Goal: Information Seeking & Learning: Learn about a topic

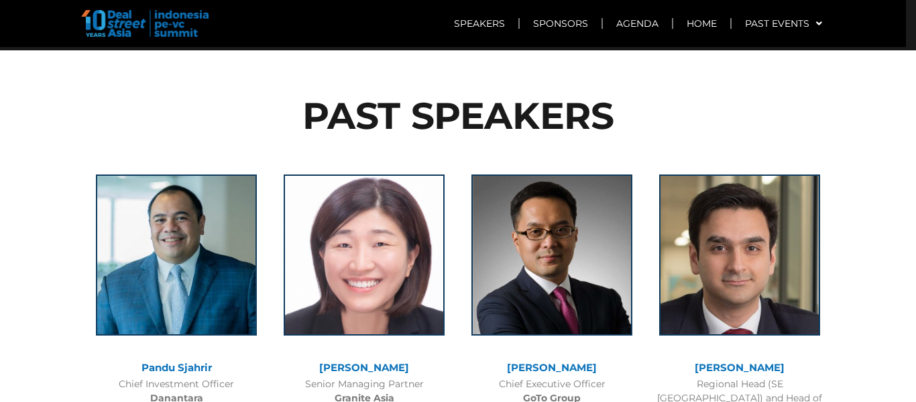
scroll to position [1221, 0]
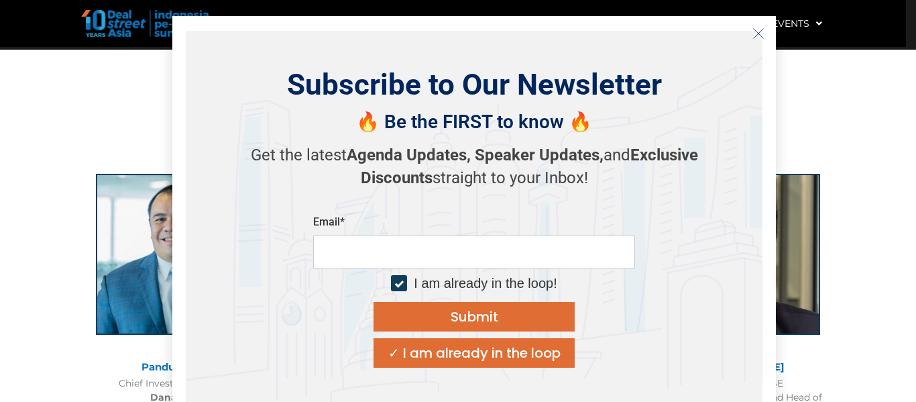
click at [753, 34] on icon "Close" at bounding box center [758, 33] width 12 height 12
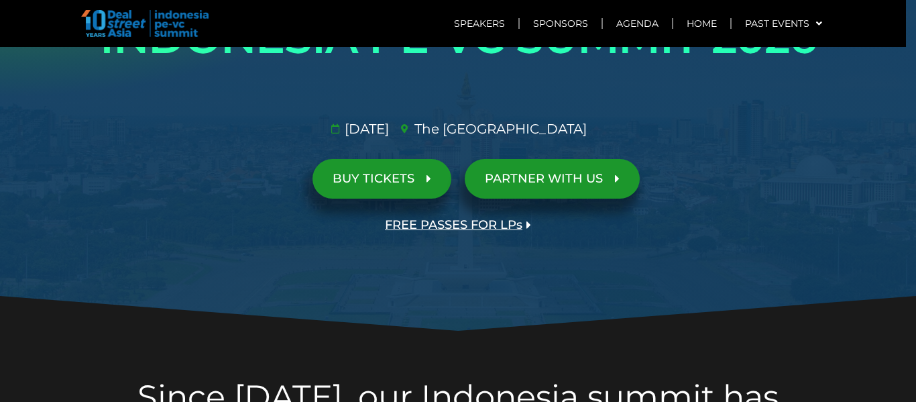
scroll to position [110, 0]
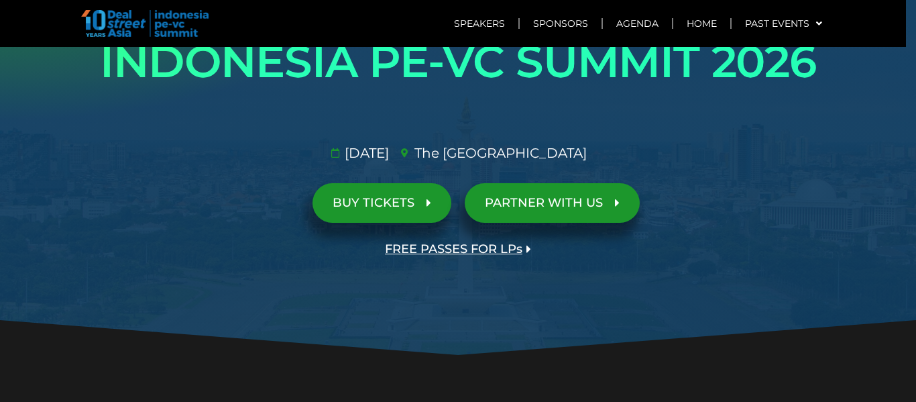
click at [589, 197] on span "PARTNER WITH US" at bounding box center [544, 202] width 118 height 13
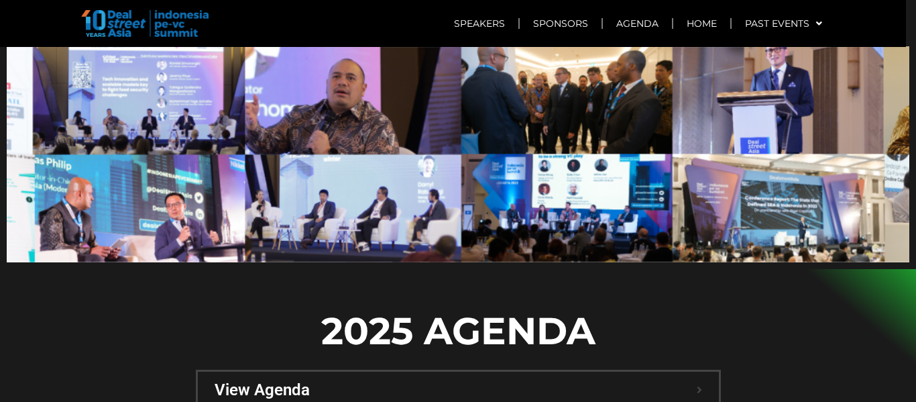
scroll to position [0, 0]
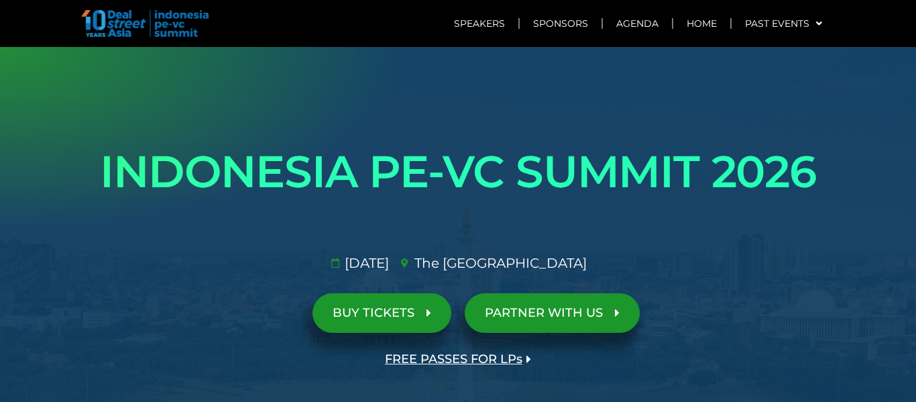
click at [575, 296] on link "PARTNER WITH US" at bounding box center [552, 313] width 175 height 40
click at [551, 23] on link "Sponsors" at bounding box center [561, 23] width 82 height 31
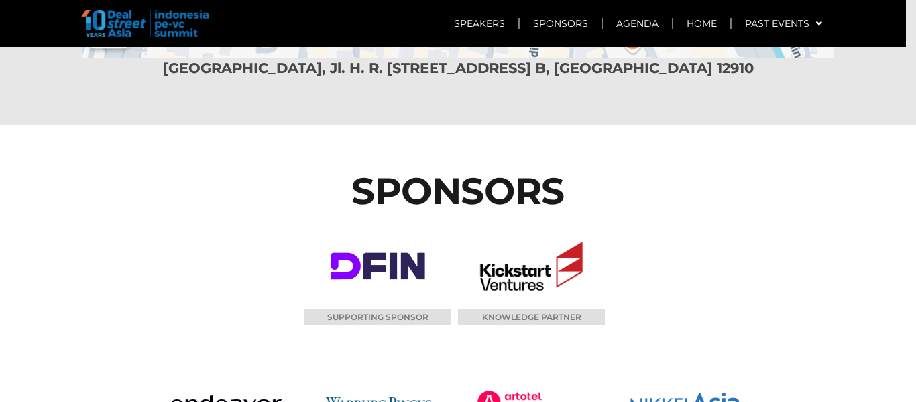
scroll to position [8227, 0]
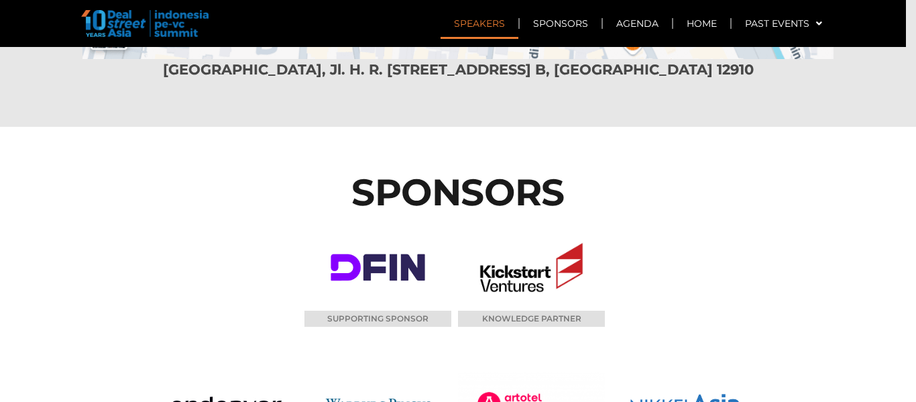
click at [496, 15] on link "Speakers" at bounding box center [479, 23] width 78 height 31
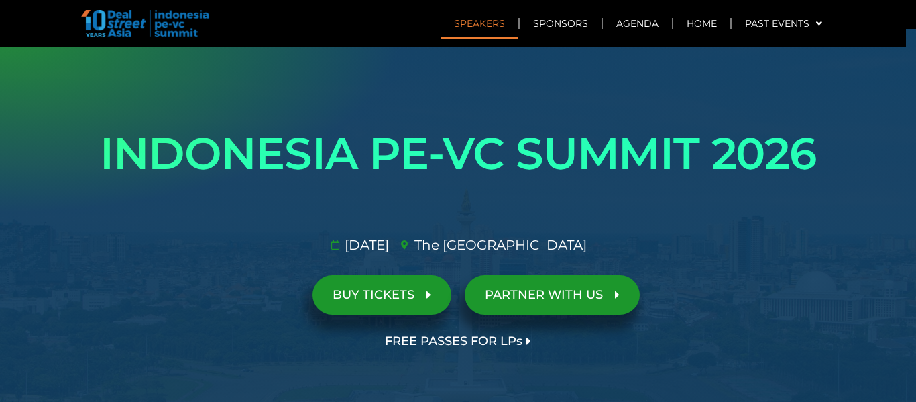
scroll to position [0, 0]
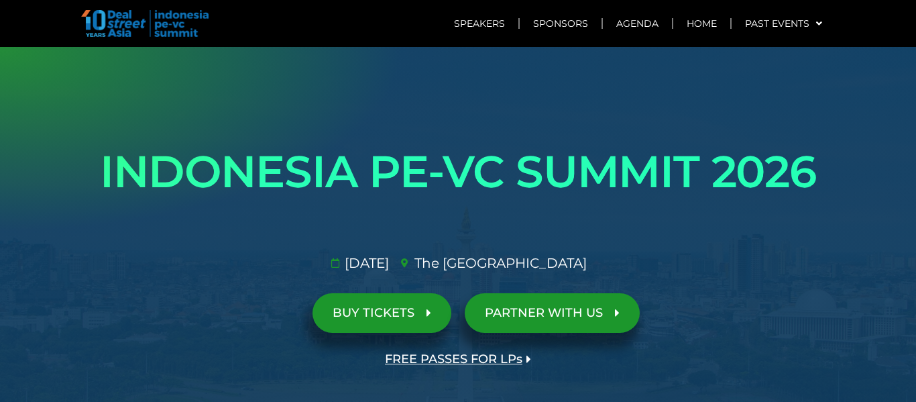
click at [387, 313] on span "BUY TICKETS" at bounding box center [373, 312] width 82 height 13
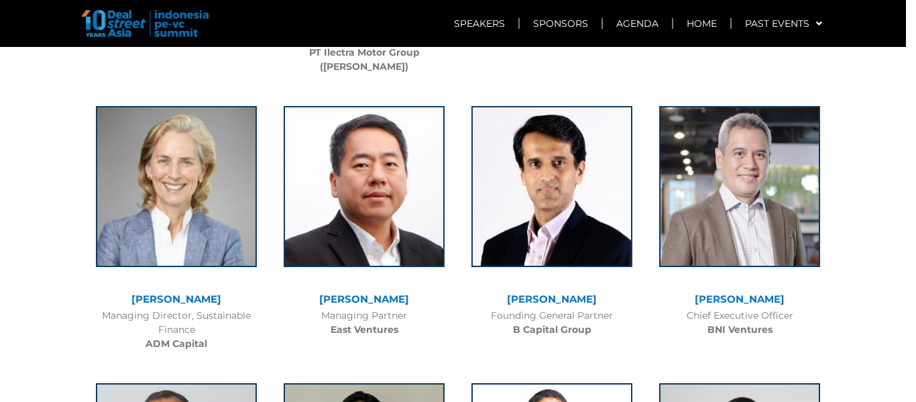
scroll to position [2764, 0]
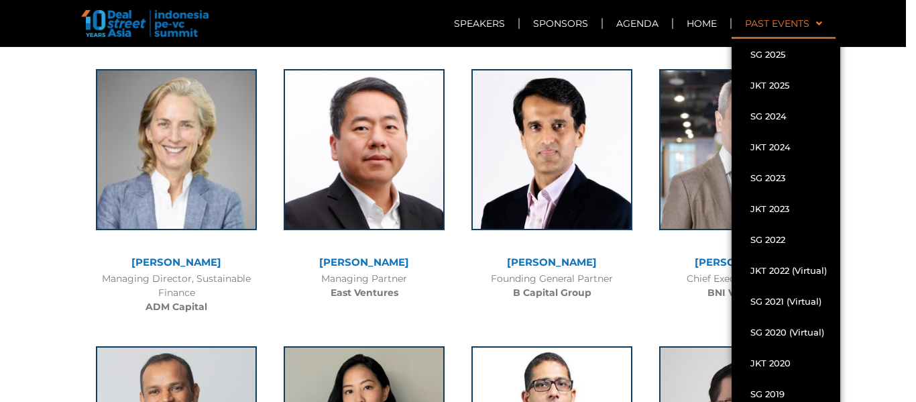
click at [810, 34] on span at bounding box center [815, 23] width 13 height 23
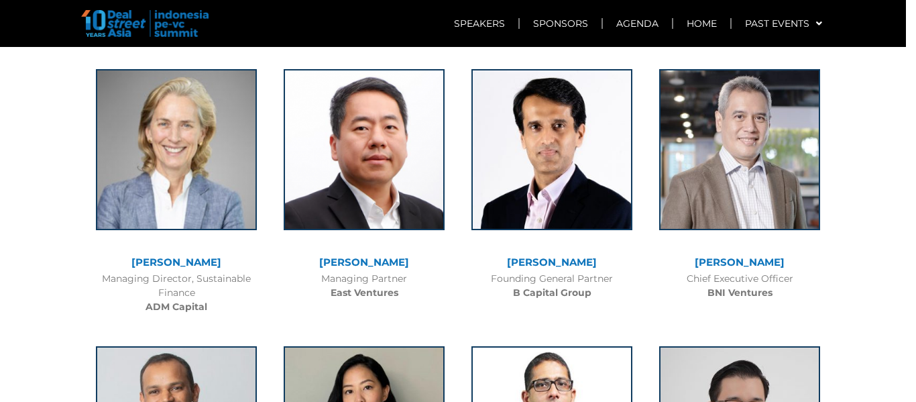
click at [873, 244] on section "PAST SPEAKERS Pandu Sjahrir Chief Investment Officer [PERSON_NAME] [PERSON_NAME]" at bounding box center [458, 165] width 916 height 3319
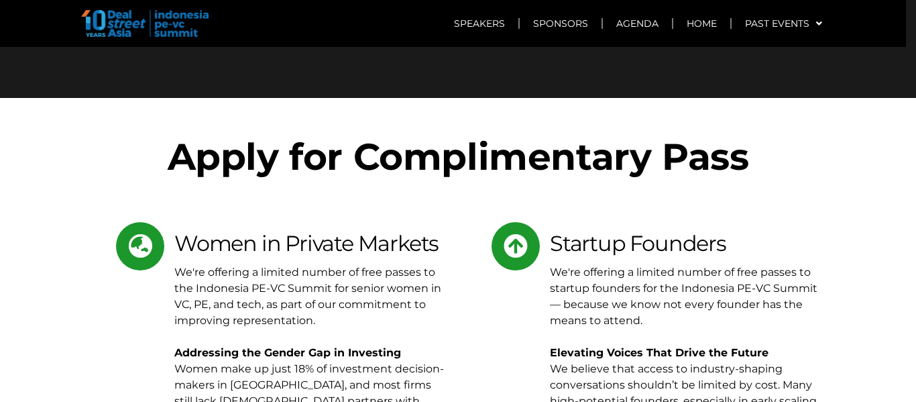
scroll to position [6788, 0]
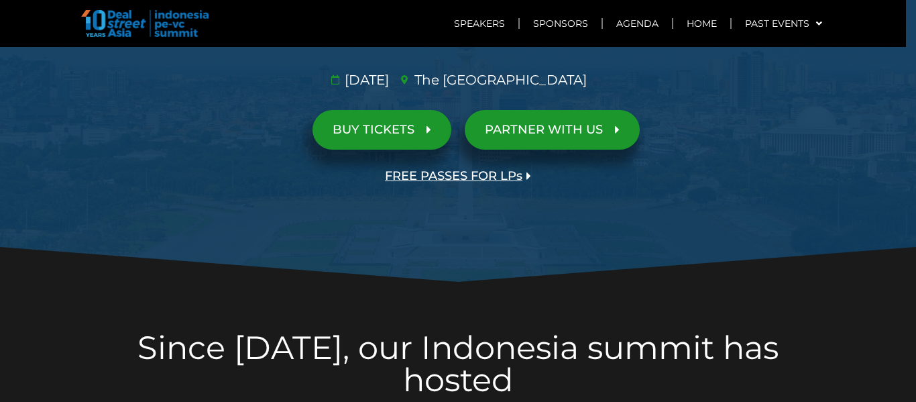
scroll to position [0, 0]
